Goal: Task Accomplishment & Management: Manage account settings

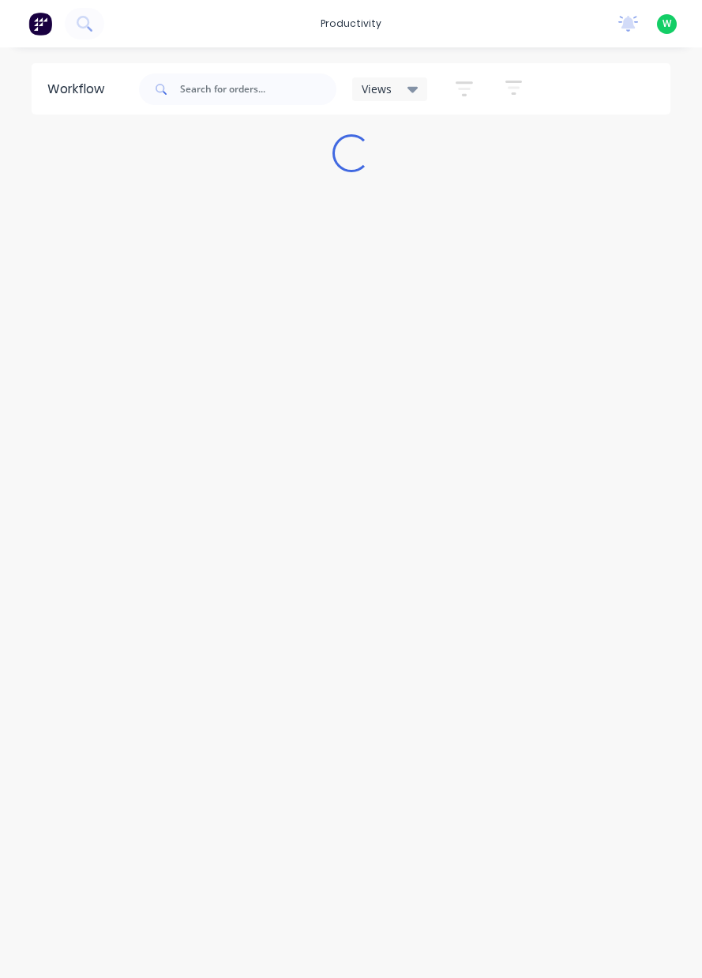
click at [355, 27] on div "productivity" at bounding box center [351, 24] width 77 height 24
click at [392, 182] on link "Timesheets" at bounding box center [419, 172] width 209 height 32
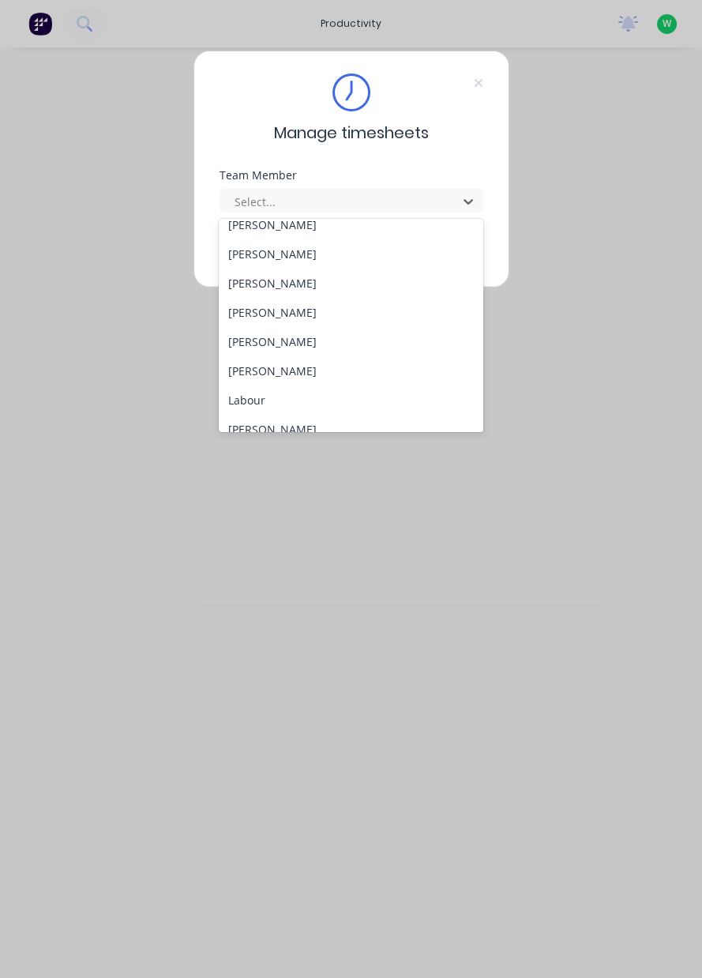
scroll to position [275, 0]
click at [270, 317] on div "Jack Rutty" at bounding box center [351, 312] width 265 height 29
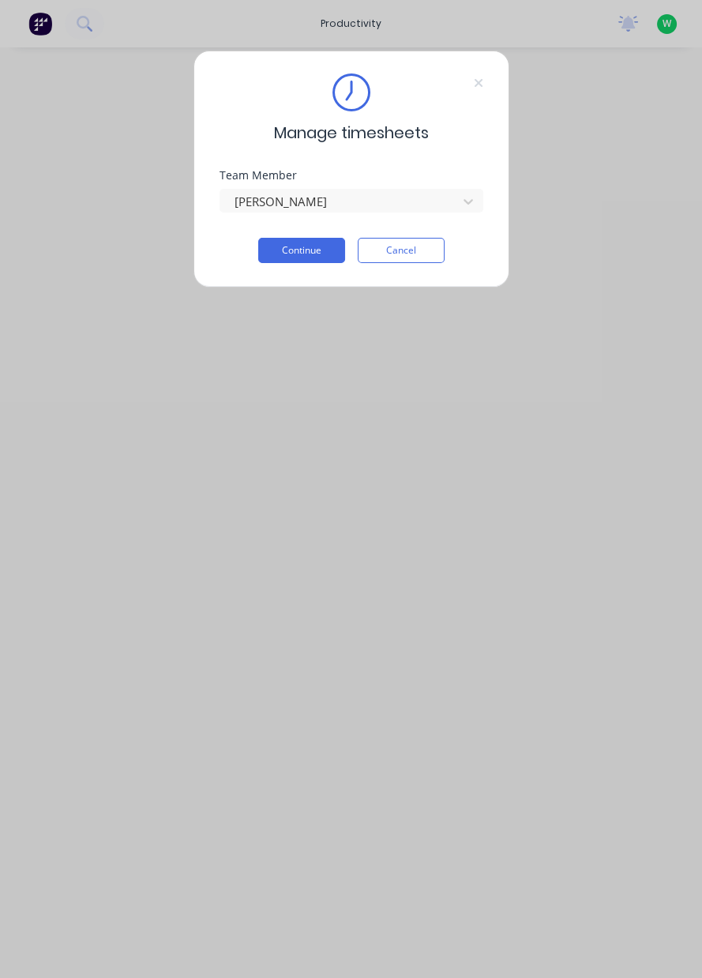
click at [308, 260] on button "Continue" at bounding box center [301, 250] width 87 height 25
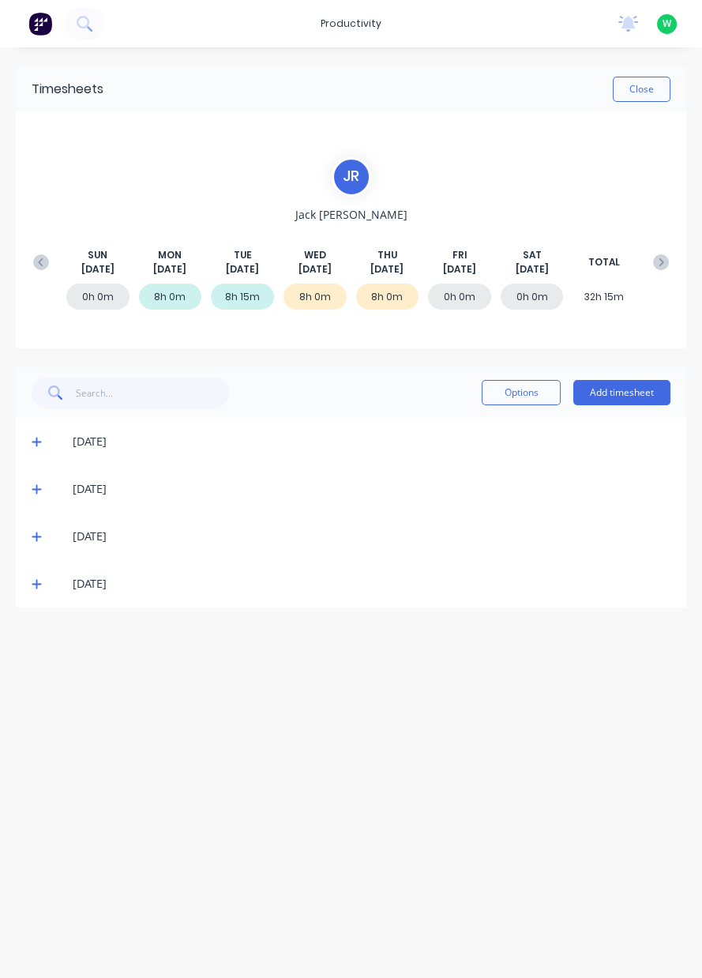
click at [644, 395] on button "Add timesheet" at bounding box center [621, 392] width 97 height 25
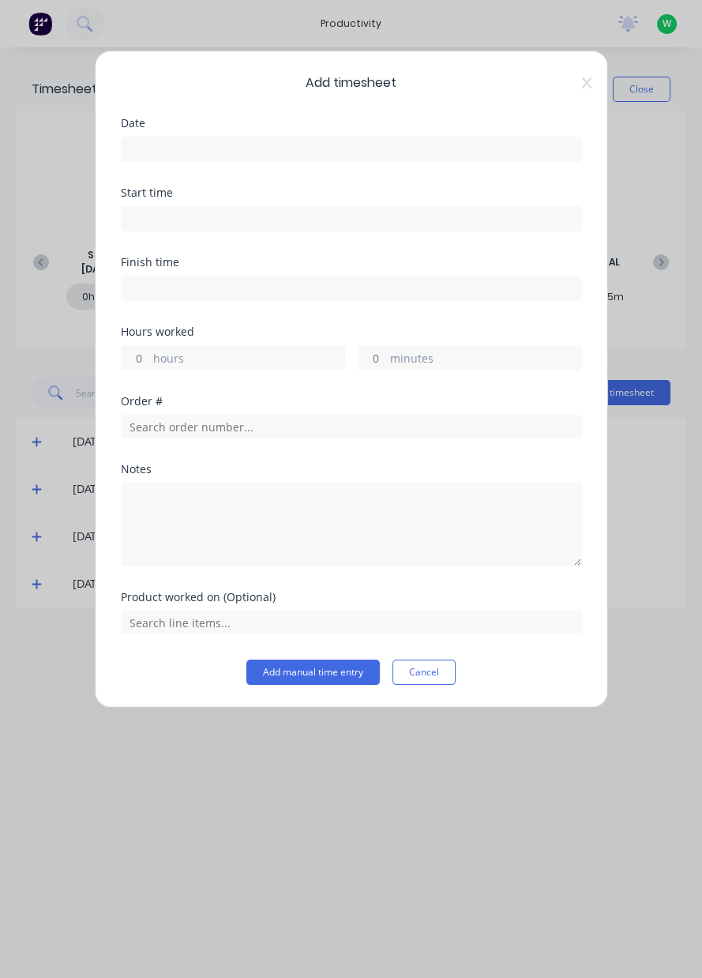
click at [437, 145] on input at bounding box center [352, 149] width 460 height 24
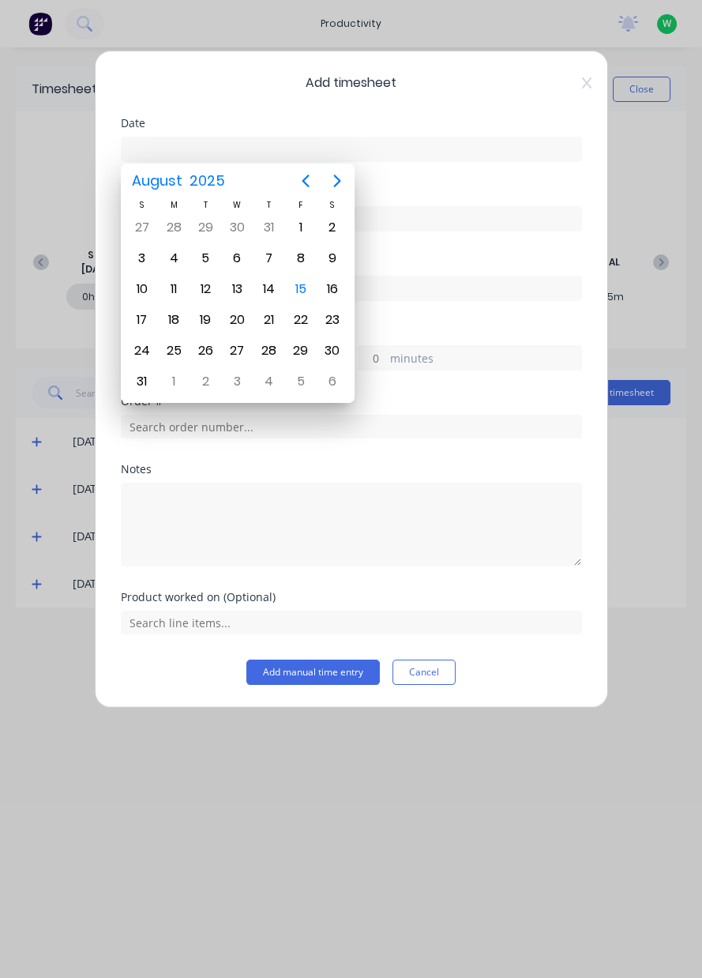
click at [304, 291] on div "15" at bounding box center [301, 289] width 24 height 24
type input "15/08/2025"
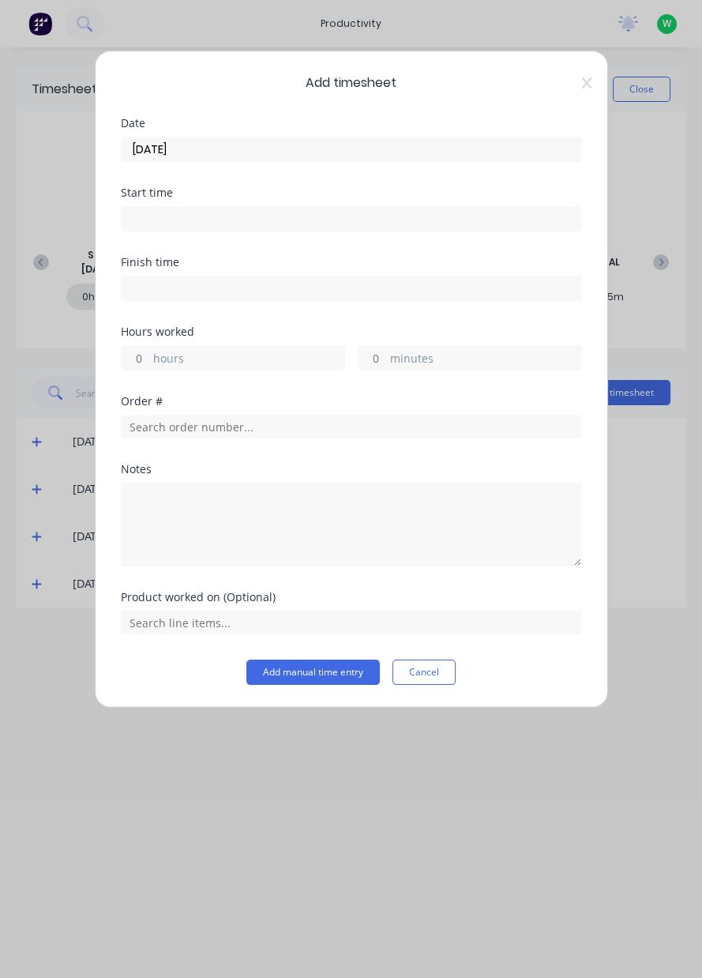
click at [240, 359] on label "hours" at bounding box center [248, 360] width 191 height 20
click at [149, 359] on input "hours" at bounding box center [136, 358] width 28 height 24
type input "6.5"
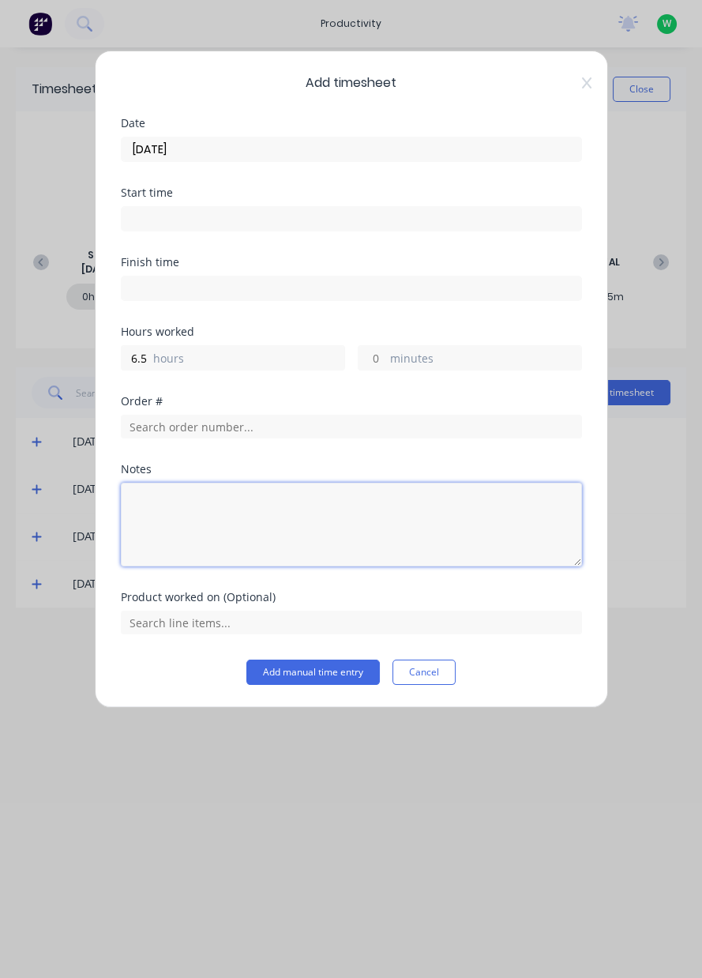
click at [316, 509] on textarea at bounding box center [351, 525] width 461 height 84
click at [516, 525] on textarea "Use 1.5 hours holiday. On-site with Cody 6.5 hours" at bounding box center [351, 525] width 461 height 84
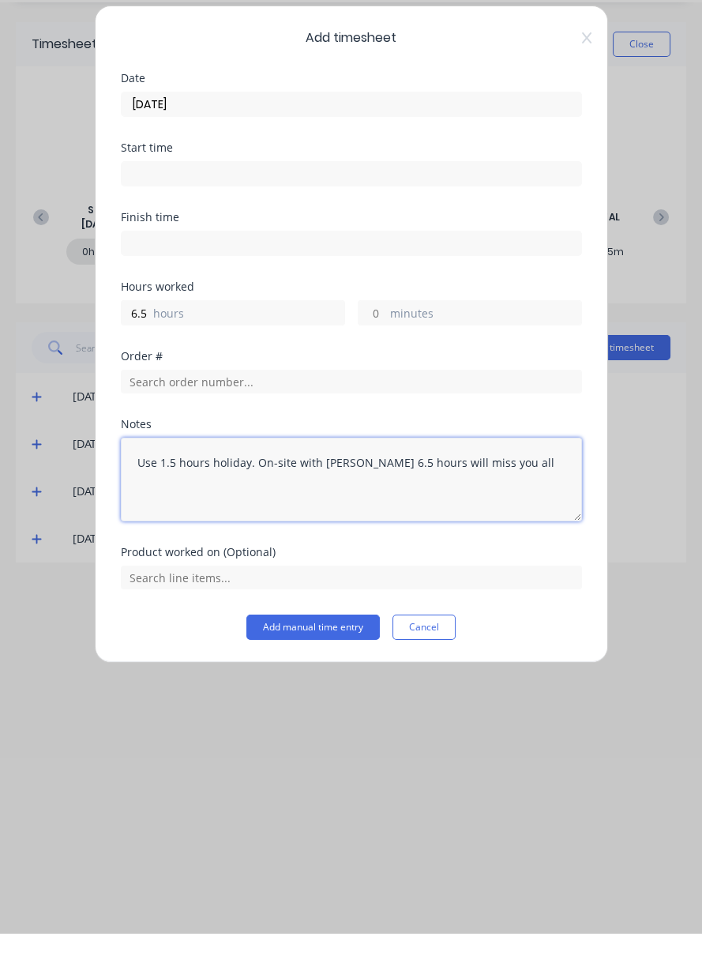
type textarea "Use 1.5 hours holiday. On-site with Cody 6.5 hours will miss you all"
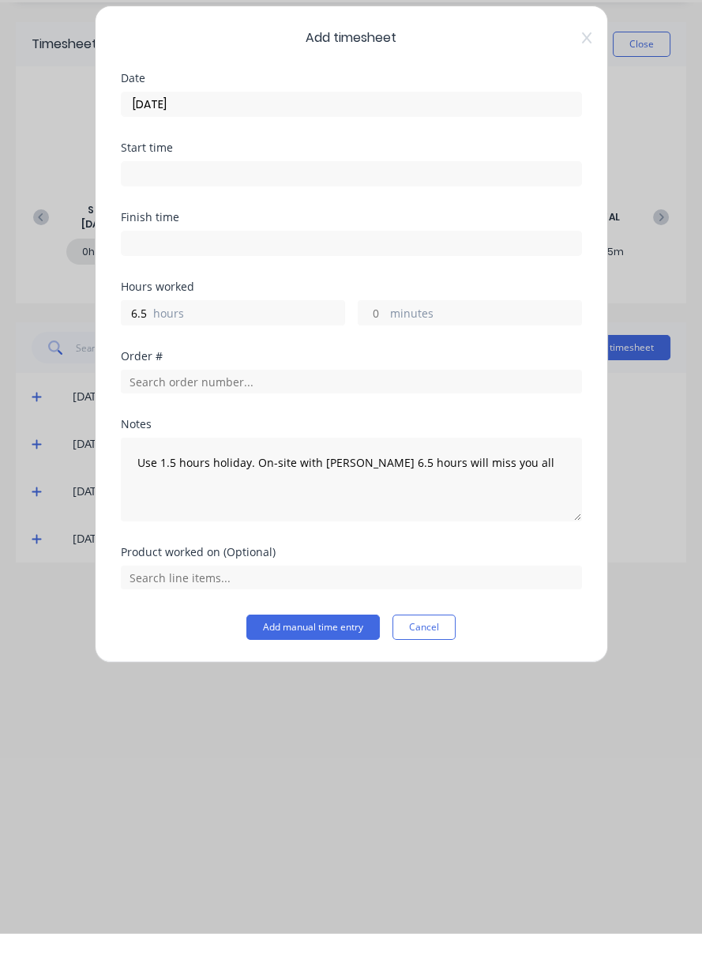
click at [325, 674] on button "Add manual time entry" at bounding box center [312, 671] width 133 height 25
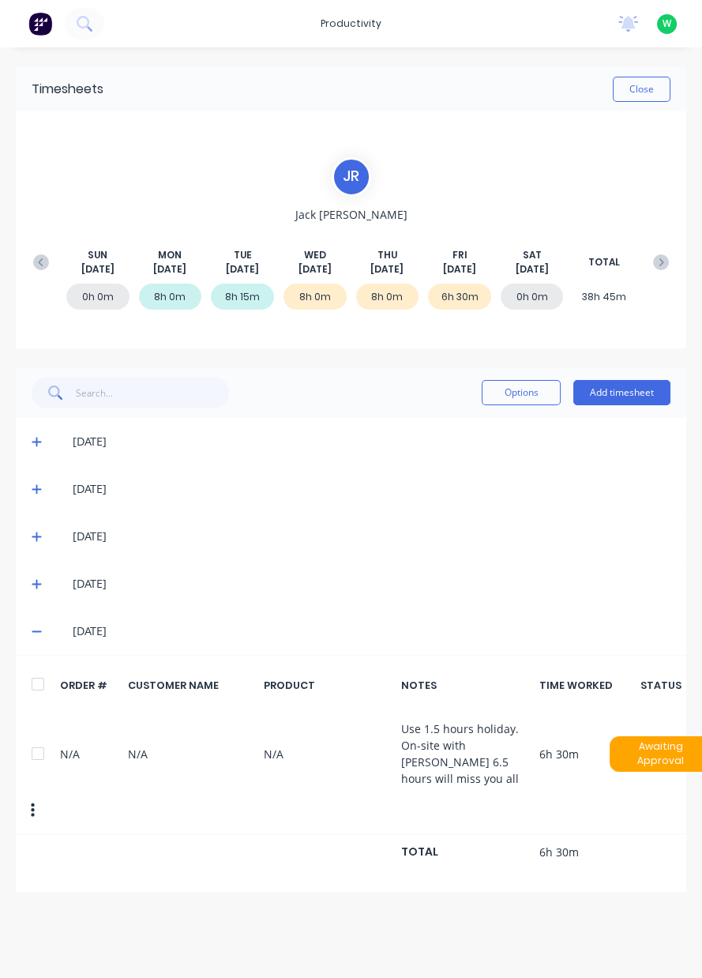
click at [652, 88] on button "Close" at bounding box center [642, 89] width 58 height 25
